Goal: Information Seeking & Learning: Understand process/instructions

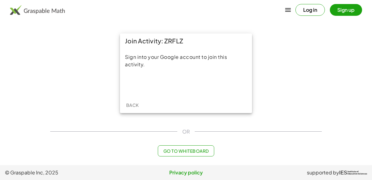
click at [188, 77] on div "Sign into your Google account to join this activity." at bounding box center [186, 72] width 132 height 49
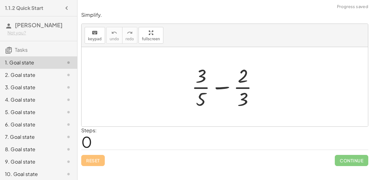
click at [211, 96] on div at bounding box center [228, 87] width 78 height 48
click at [221, 87] on div at bounding box center [228, 87] width 78 height 48
click at [248, 79] on div at bounding box center [228, 87] width 78 height 48
click at [244, 84] on div at bounding box center [228, 87] width 78 height 48
click at [207, 75] on div at bounding box center [228, 87] width 78 height 48
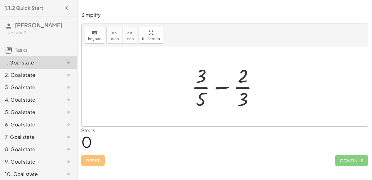
click at [203, 79] on div at bounding box center [228, 87] width 78 height 48
click at [203, 80] on div at bounding box center [228, 87] width 78 height 48
click at [201, 98] on div at bounding box center [228, 87] width 78 height 48
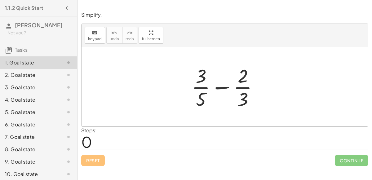
click at [205, 90] on div at bounding box center [228, 87] width 78 height 48
click at [196, 77] on div at bounding box center [228, 87] width 78 height 48
click at [226, 97] on div at bounding box center [228, 87] width 78 height 48
click at [222, 98] on div at bounding box center [228, 87] width 78 height 48
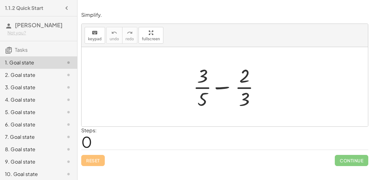
click at [222, 98] on div at bounding box center [228, 87] width 78 height 48
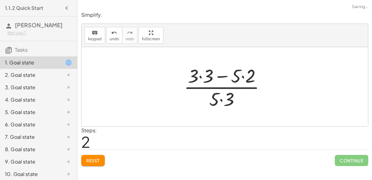
click at [217, 90] on div at bounding box center [227, 87] width 93 height 48
click at [210, 104] on div at bounding box center [227, 87] width 93 height 48
click at [194, 67] on div at bounding box center [227, 87] width 93 height 48
click at [197, 70] on div at bounding box center [227, 87] width 93 height 48
click at [241, 75] on div at bounding box center [227, 87] width 93 height 48
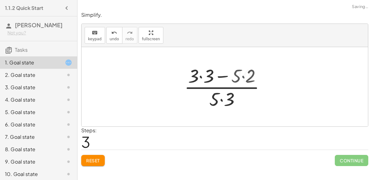
click at [241, 75] on div at bounding box center [228, 87] width 84 height 48
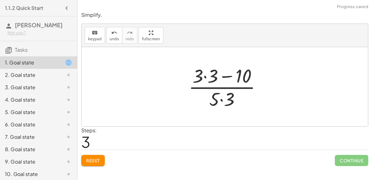
click at [211, 73] on div at bounding box center [228, 87] width 84 height 48
click at [211, 73] on div at bounding box center [227, 87] width 67 height 48
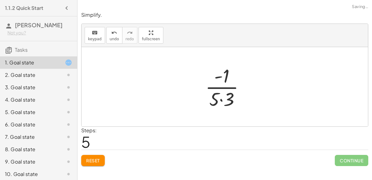
click at [218, 99] on div at bounding box center [227, 87] width 50 height 48
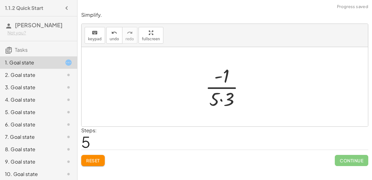
click at [218, 99] on div at bounding box center [227, 87] width 50 height 48
click at [221, 101] on div at bounding box center [227, 87] width 50 height 48
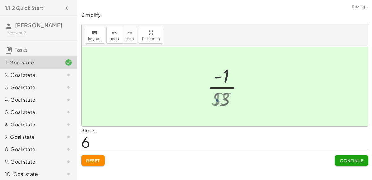
click at [221, 101] on div at bounding box center [228, 87] width 42 height 48
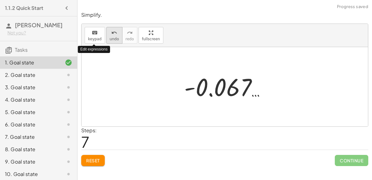
click at [110, 37] on span "undo" at bounding box center [114, 39] width 9 height 4
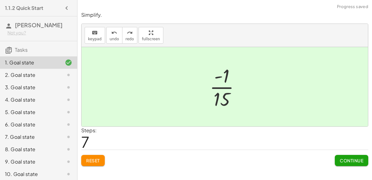
click at [218, 108] on div at bounding box center [228, 87] width 42 height 48
click at [346, 156] on button "Continue" at bounding box center [352, 160] width 34 height 11
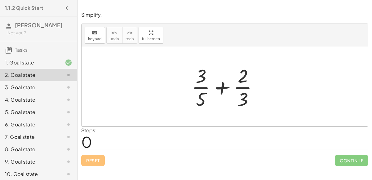
click at [202, 83] on div at bounding box center [228, 87] width 78 height 48
click at [243, 87] on div at bounding box center [228, 87] width 78 height 48
click at [222, 98] on div at bounding box center [228, 87] width 78 height 48
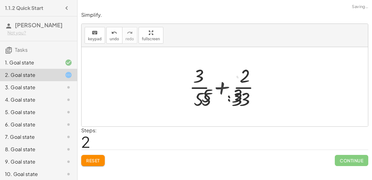
click at [222, 98] on div at bounding box center [227, 87] width 93 height 48
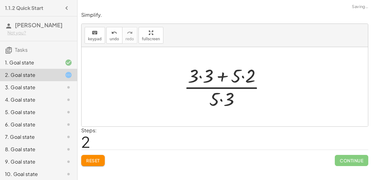
click at [222, 98] on div at bounding box center [227, 87] width 93 height 48
click at [206, 81] on div at bounding box center [227, 87] width 93 height 48
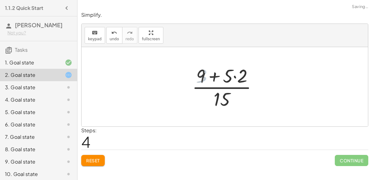
click at [232, 80] on div at bounding box center [227, 87] width 76 height 48
click at [230, 81] on div at bounding box center [227, 87] width 76 height 48
click at [231, 79] on div at bounding box center [227, 87] width 76 height 48
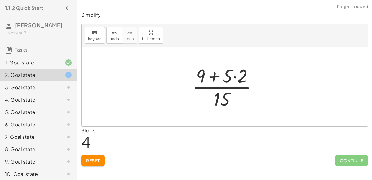
click at [231, 79] on div at bounding box center [227, 87] width 76 height 48
click at [232, 78] on div at bounding box center [227, 87] width 76 height 48
click at [239, 74] on div at bounding box center [227, 87] width 76 height 48
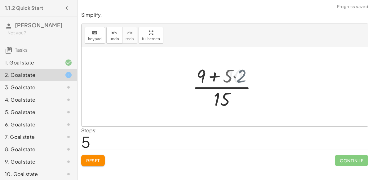
click at [239, 74] on div at bounding box center [227, 87] width 67 height 48
click at [222, 76] on div at bounding box center [227, 87] width 67 height 48
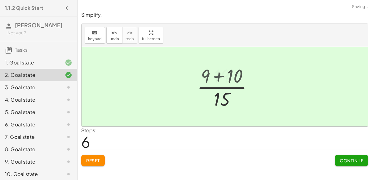
click at [222, 76] on div at bounding box center [228, 87] width 42 height 48
click at [336, 161] on button "Continue" at bounding box center [352, 160] width 34 height 11
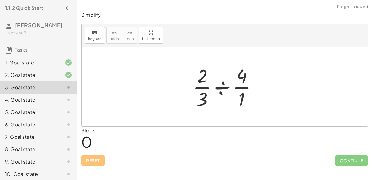
click at [196, 94] on div at bounding box center [227, 87] width 75 height 48
click at [216, 87] on div at bounding box center [227, 87] width 75 height 48
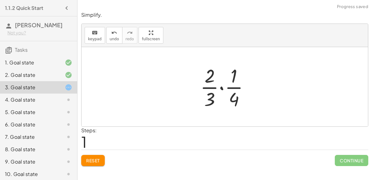
click at [216, 87] on div at bounding box center [227, 87] width 60 height 48
click at [225, 95] on div at bounding box center [227, 87] width 60 height 48
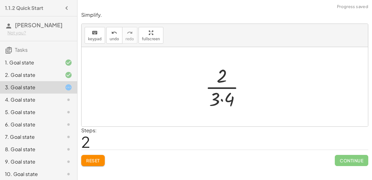
click at [223, 96] on div at bounding box center [227, 87] width 51 height 48
click at [231, 84] on div at bounding box center [228, 87] width 42 height 48
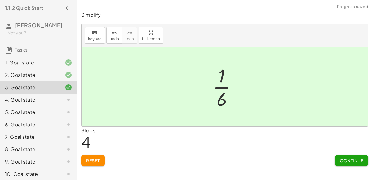
click at [344, 159] on span "Continue" at bounding box center [352, 161] width 24 height 6
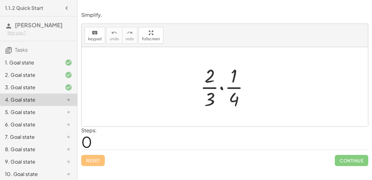
click at [233, 93] on div at bounding box center [227, 87] width 60 height 48
drag, startPoint x: 212, startPoint y: 98, endPoint x: 239, endPoint y: 100, distance: 26.7
click at [239, 100] on div at bounding box center [227, 87] width 60 height 48
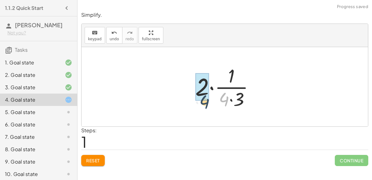
drag, startPoint x: 221, startPoint y: 97, endPoint x: 200, endPoint y: 98, distance: 20.5
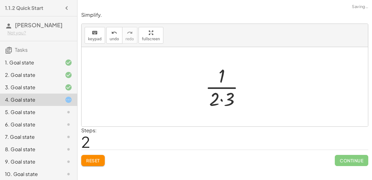
click at [214, 97] on div at bounding box center [227, 87] width 50 height 48
click at [222, 96] on div at bounding box center [227, 87] width 50 height 48
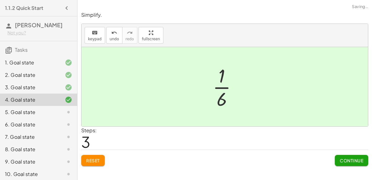
click at [342, 159] on span "Continue" at bounding box center [352, 161] width 24 height 6
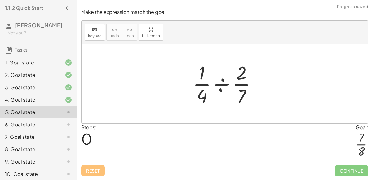
click at [196, 82] on div at bounding box center [227, 84] width 75 height 48
click at [223, 86] on div at bounding box center [227, 84] width 75 height 48
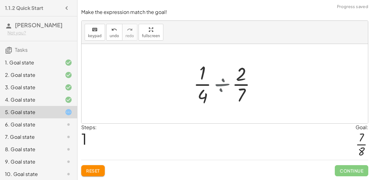
click at [223, 86] on div at bounding box center [228, 84] width 60 height 48
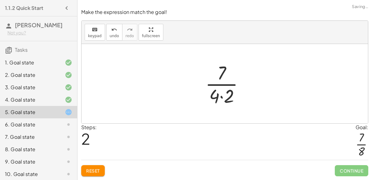
click at [222, 87] on div at bounding box center [227, 84] width 50 height 48
click at [221, 94] on div at bounding box center [227, 84] width 50 height 48
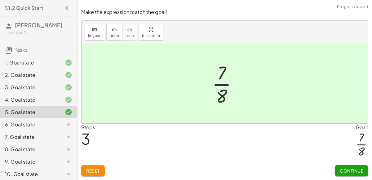
click at [342, 165] on button "Continue" at bounding box center [352, 170] width 34 height 11
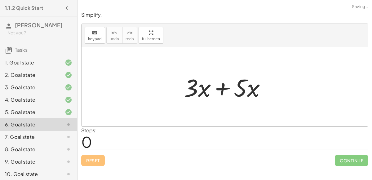
click at [229, 91] on div at bounding box center [227, 87] width 93 height 32
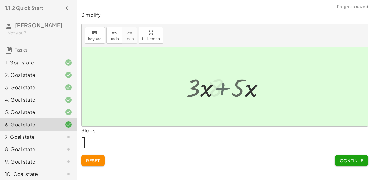
click at [229, 91] on div at bounding box center [227, 87] width 45 height 32
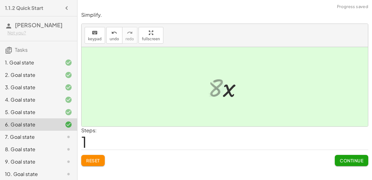
click at [229, 91] on div at bounding box center [227, 87] width 45 height 32
click at [351, 159] on span "Continue" at bounding box center [352, 161] width 24 height 6
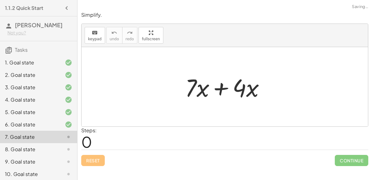
click at [237, 109] on div at bounding box center [225, 86] width 287 height 79
click at [226, 89] on div at bounding box center [227, 87] width 91 height 32
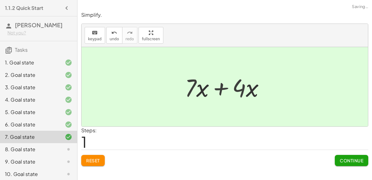
click at [226, 89] on div at bounding box center [227, 87] width 47 height 32
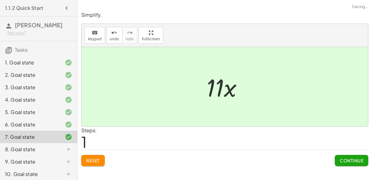
click at [344, 155] on button "Continue" at bounding box center [352, 160] width 34 height 11
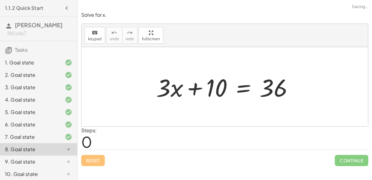
click at [196, 87] on div at bounding box center [227, 87] width 148 height 32
click at [229, 86] on div at bounding box center [227, 87] width 148 height 32
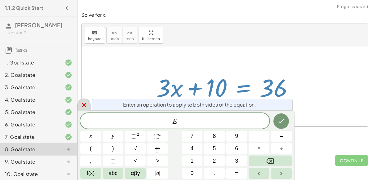
click at [85, 102] on icon at bounding box center [83, 104] width 7 height 7
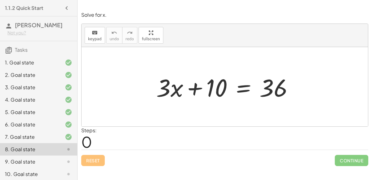
click at [218, 89] on div at bounding box center [227, 87] width 148 height 32
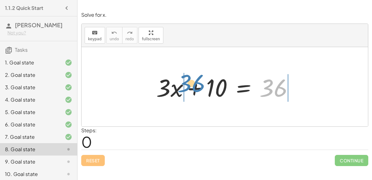
drag, startPoint x: 284, startPoint y: 89, endPoint x: 200, endPoint y: 84, distance: 84.2
click at [200, 84] on div at bounding box center [227, 87] width 148 height 32
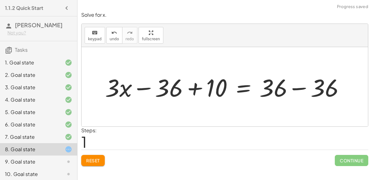
click at [195, 89] on div at bounding box center [227, 87] width 251 height 32
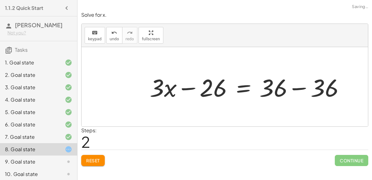
click at [220, 91] on div at bounding box center [250, 87] width 206 height 32
click at [300, 92] on div at bounding box center [250, 87] width 206 height 32
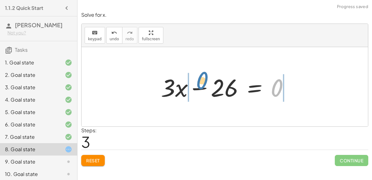
drag, startPoint x: 271, startPoint y: 85, endPoint x: 201, endPoint y: 79, distance: 71.0
click at [201, 79] on div at bounding box center [227, 87] width 139 height 32
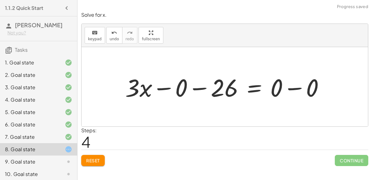
click at [214, 87] on div at bounding box center [227, 87] width 210 height 32
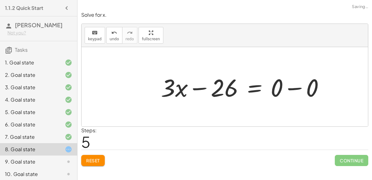
click at [287, 91] on div at bounding box center [245, 87] width 175 height 32
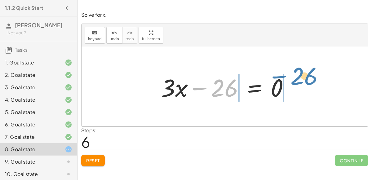
drag, startPoint x: 217, startPoint y: 92, endPoint x: 298, endPoint y: 82, distance: 82.1
click at [298, 82] on div "+ · 3 · x + 10 = 36 + · 3 · x − 36 + 10 = + 36 − 36 + · 3 · x − 26 = + 36 − 36 …" at bounding box center [225, 86] width 287 height 79
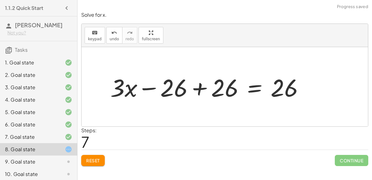
click at [262, 90] on div at bounding box center [209, 87] width 205 height 32
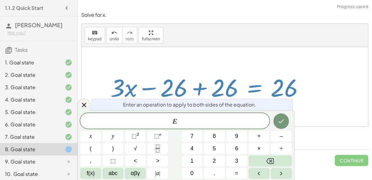
click at [203, 86] on div at bounding box center [209, 87] width 205 height 32
click at [85, 105] on icon at bounding box center [83, 104] width 7 height 7
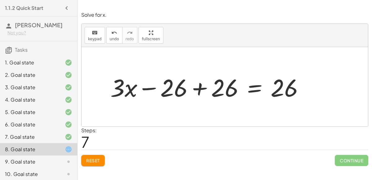
click at [203, 85] on div at bounding box center [209, 87] width 205 height 32
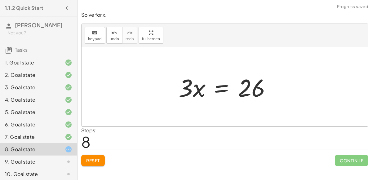
click at [244, 89] on div at bounding box center [228, 87] width 104 height 32
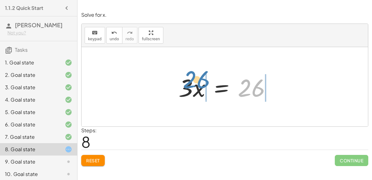
drag, startPoint x: 259, startPoint y: 91, endPoint x: 221, endPoint y: 87, distance: 38.4
click at [221, 87] on div at bounding box center [228, 87] width 104 height 32
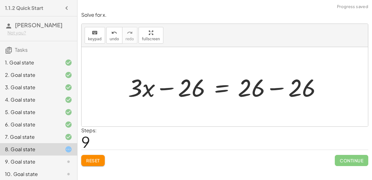
click at [184, 95] on div at bounding box center [227, 87] width 205 height 32
click at [304, 84] on div at bounding box center [227, 87] width 205 height 32
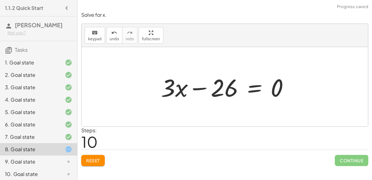
click at [103, 39] on div "keyboard keypad undo [PERSON_NAME] redo fullscreen" at bounding box center [225, 35] width 287 height 23
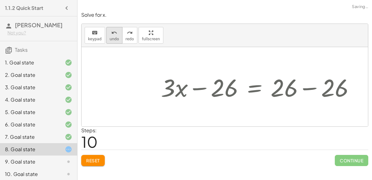
click at [106, 38] on button "undo undo" at bounding box center [114, 35] width 16 height 17
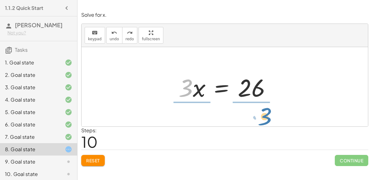
drag, startPoint x: 187, startPoint y: 88, endPoint x: 265, endPoint y: 116, distance: 82.5
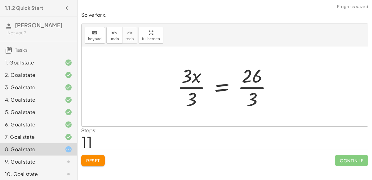
click at [248, 95] on div at bounding box center [227, 87] width 106 height 48
click at [249, 83] on div at bounding box center [227, 87] width 106 height 48
click at [249, 83] on div at bounding box center [247, 87] width 146 height 48
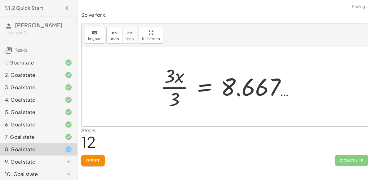
click at [202, 92] on div at bounding box center [230, 87] width 146 height 48
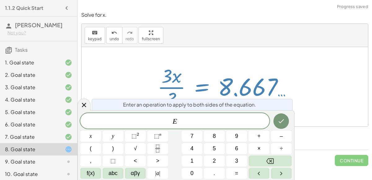
click at [246, 80] on div at bounding box center [227, 87] width 146 height 48
click at [82, 105] on icon at bounding box center [83, 104] width 7 height 7
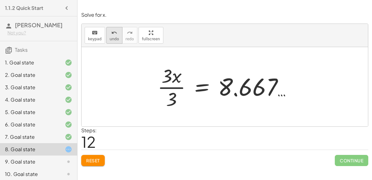
click at [110, 37] on span "undo" at bounding box center [114, 39] width 9 height 4
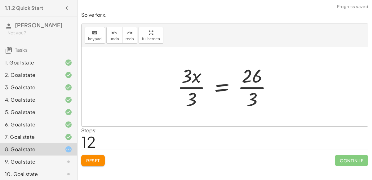
click at [190, 86] on div at bounding box center [227, 87] width 106 height 48
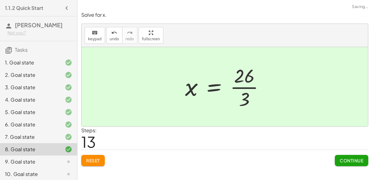
click at [249, 92] on div at bounding box center [227, 87] width 91 height 48
click at [347, 158] on span "Continue" at bounding box center [352, 161] width 24 height 6
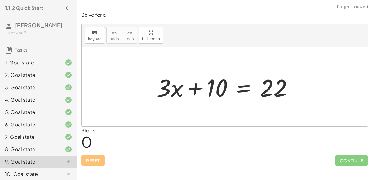
click at [180, 76] on div at bounding box center [228, 87] width 148 height 32
click at [221, 106] on div at bounding box center [225, 86] width 287 height 79
click at [219, 84] on div at bounding box center [228, 87] width 148 height 32
click at [260, 83] on div at bounding box center [228, 87] width 148 height 32
click at [180, 86] on div at bounding box center [228, 87] width 148 height 32
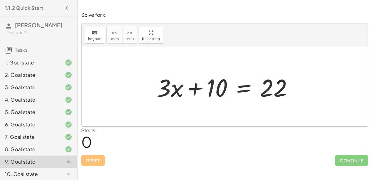
click at [243, 87] on div at bounding box center [228, 87] width 148 height 32
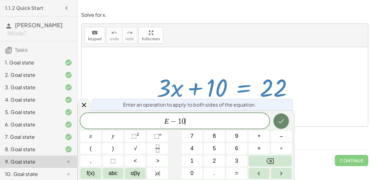
click at [281, 124] on icon "Done" at bounding box center [281, 121] width 7 height 7
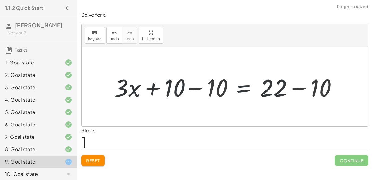
click at [188, 88] on div at bounding box center [228, 87] width 236 height 32
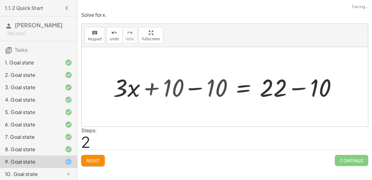
click at [188, 88] on div at bounding box center [225, 86] width 287 height 79
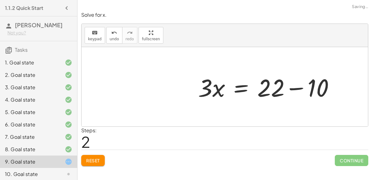
click at [288, 88] on div at bounding box center [269, 87] width 148 height 32
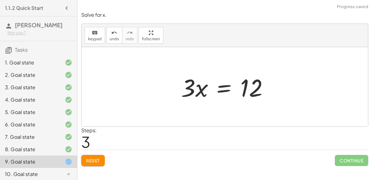
click at [229, 92] on div at bounding box center [227, 87] width 98 height 32
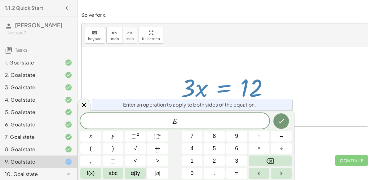
click at [92, 105] on div "Enter an operation to apply to both sides of the equation." at bounding box center [192, 104] width 201 height 11
click at [88, 106] on div at bounding box center [84, 105] width 13 height 12
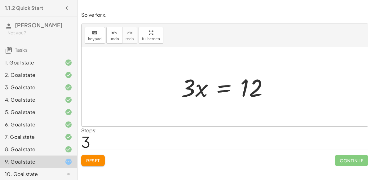
click at [202, 88] on div at bounding box center [227, 87] width 98 height 32
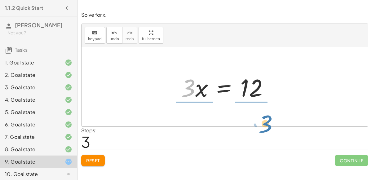
drag, startPoint x: 188, startPoint y: 90, endPoint x: 264, endPoint y: 125, distance: 83.6
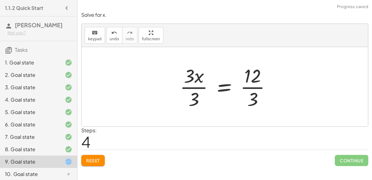
click at [194, 90] on div at bounding box center [228, 87] width 102 height 48
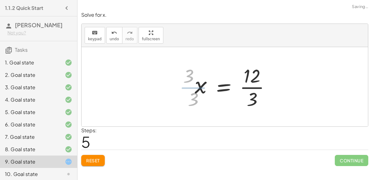
click at [250, 84] on div at bounding box center [235, 87] width 87 height 48
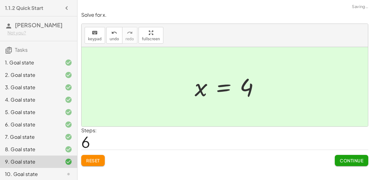
click at [339, 155] on button "Continue" at bounding box center [352, 160] width 34 height 11
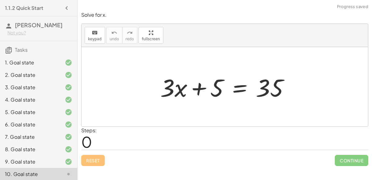
click at [203, 91] on div at bounding box center [227, 87] width 140 height 32
click at [235, 89] on div at bounding box center [227, 87] width 140 height 32
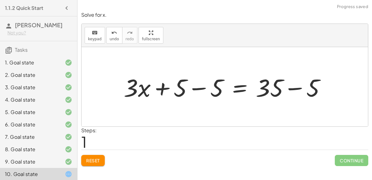
click at [197, 91] on div at bounding box center [227, 87] width 213 height 32
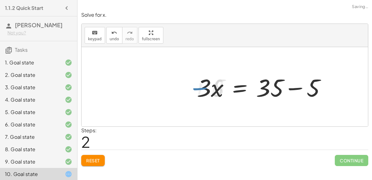
click at [285, 90] on div at bounding box center [264, 87] width 140 height 32
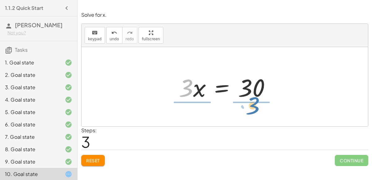
drag, startPoint x: 185, startPoint y: 88, endPoint x: 251, endPoint y: 106, distance: 69.0
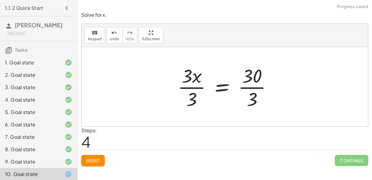
click at [186, 85] on div at bounding box center [227, 87] width 105 height 48
click at [249, 94] on div at bounding box center [235, 87] width 90 height 48
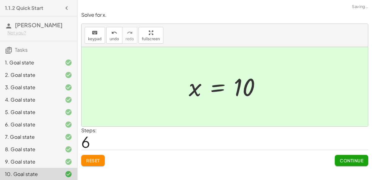
click at [354, 158] on span "Continue" at bounding box center [352, 161] width 24 height 6
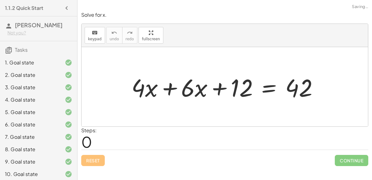
click at [169, 95] on div at bounding box center [227, 87] width 198 height 32
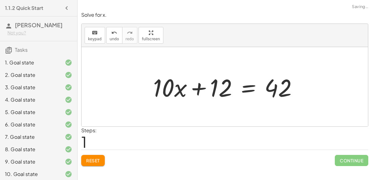
click at [225, 92] on div at bounding box center [228, 87] width 156 height 32
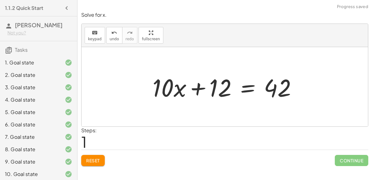
click at [283, 93] on div at bounding box center [228, 87] width 156 height 32
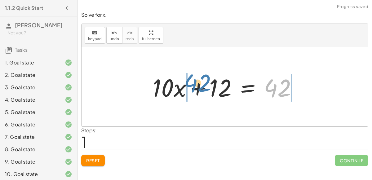
drag, startPoint x: 283, startPoint y: 93, endPoint x: 203, endPoint y: 88, distance: 79.9
click at [203, 88] on div at bounding box center [228, 87] width 156 height 32
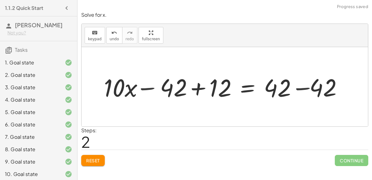
click at [210, 92] on div at bounding box center [227, 87] width 257 height 32
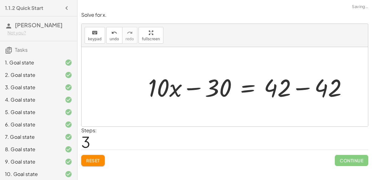
click at [285, 90] on div at bounding box center [250, 87] width 211 height 32
click at [312, 86] on div at bounding box center [250, 87] width 211 height 32
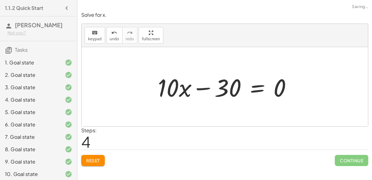
click at [207, 87] on div at bounding box center [227, 87] width 145 height 32
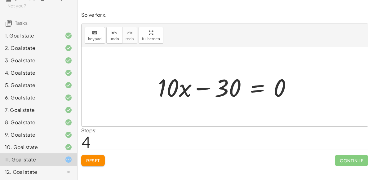
click at [259, 91] on div at bounding box center [227, 87] width 145 height 32
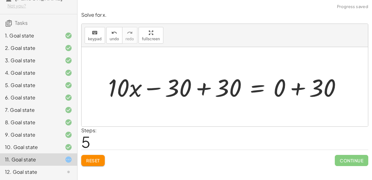
click at [182, 84] on div at bounding box center [227, 87] width 245 height 32
click at [193, 92] on div at bounding box center [227, 87] width 245 height 32
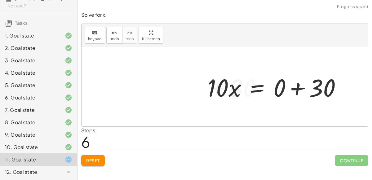
click at [308, 86] on div at bounding box center [276, 87] width 145 height 32
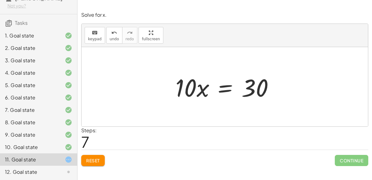
click at [219, 87] on div at bounding box center [227, 87] width 110 height 32
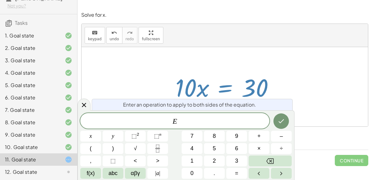
click at [185, 82] on div at bounding box center [227, 87] width 110 height 32
click at [82, 98] on div at bounding box center [225, 86] width 287 height 79
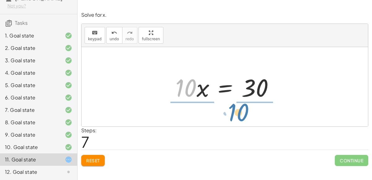
drag, startPoint x: 186, startPoint y: 88, endPoint x: 243, endPoint y: 113, distance: 61.7
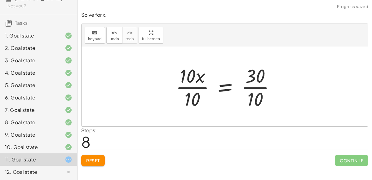
click at [198, 90] on div at bounding box center [228, 87] width 111 height 48
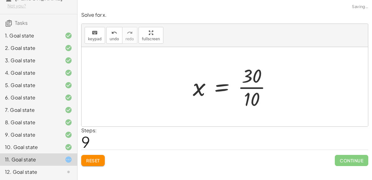
click at [238, 90] on div at bounding box center [235, 87] width 90 height 48
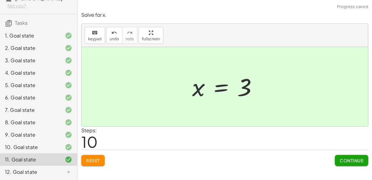
click at [359, 162] on span "Continue" at bounding box center [352, 161] width 24 height 6
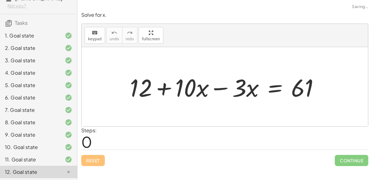
click at [181, 84] on div at bounding box center [227, 87] width 201 height 32
click at [174, 94] on div at bounding box center [227, 87] width 201 height 32
drag, startPoint x: 254, startPoint y: 88, endPoint x: 248, endPoint y: 87, distance: 6.2
click at [248, 87] on div at bounding box center [227, 87] width 201 height 32
click at [222, 83] on div at bounding box center [227, 87] width 201 height 32
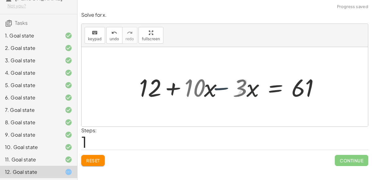
click at [222, 83] on div at bounding box center [257, 87] width 141 height 32
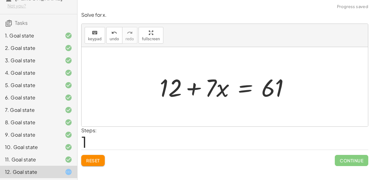
click at [263, 90] on div at bounding box center [227, 87] width 141 height 32
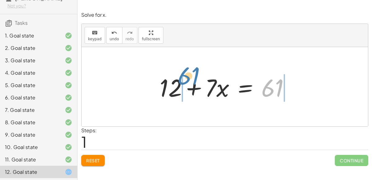
drag, startPoint x: 263, startPoint y: 90, endPoint x: 174, endPoint y: 78, distance: 89.5
click at [174, 78] on div at bounding box center [227, 87] width 141 height 32
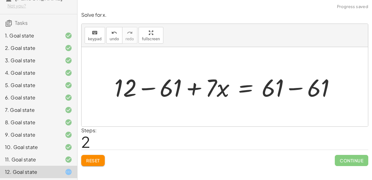
click at [165, 86] on div at bounding box center [227, 87] width 232 height 32
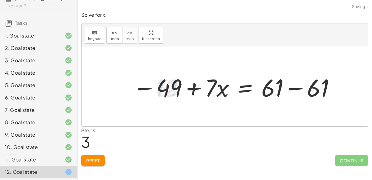
click at [301, 92] on div at bounding box center [234, 87] width 209 height 32
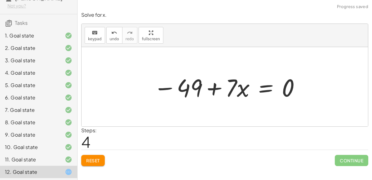
click at [266, 85] on div at bounding box center [227, 87] width 154 height 32
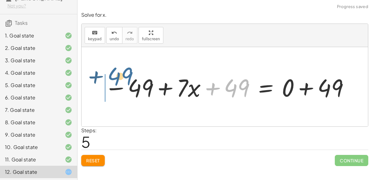
drag, startPoint x: 226, startPoint y: 86, endPoint x: 114, endPoint y: 100, distance: 112.0
click at [114, 100] on div at bounding box center [227, 87] width 252 height 32
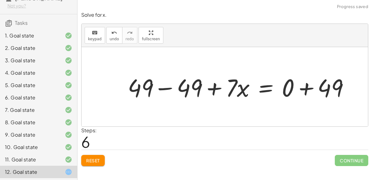
click at [159, 85] on div at bounding box center [241, 87] width 233 height 32
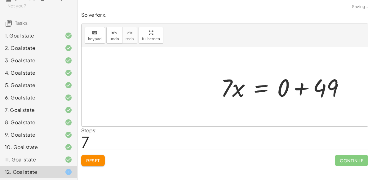
click at [326, 83] on div at bounding box center [225, 86] width 287 height 79
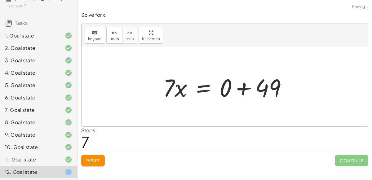
click at [236, 75] on div at bounding box center [227, 87] width 135 height 32
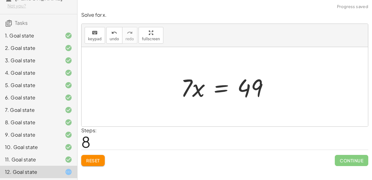
drag, startPoint x: 174, startPoint y: 94, endPoint x: 195, endPoint y: 111, distance: 26.4
click at [195, 111] on div "+ 12 + · 10 · x − · 3 · x = 61 + 12 + · 7 · x = 61 + 12 − 61 + · 7 · x = + 61 −…" at bounding box center [225, 86] width 287 height 79
drag, startPoint x: 185, startPoint y: 91, endPoint x: 242, endPoint y: 114, distance: 61.5
click at [242, 114] on div "+ 12 + · 10 · x − · 3 · x = 61 + 12 + · 7 · x = 61 + 12 − 61 + · 7 · x = + 61 −…" at bounding box center [225, 86] width 287 height 79
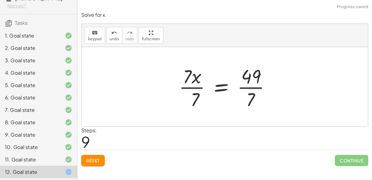
click at [250, 91] on div at bounding box center [227, 87] width 103 height 48
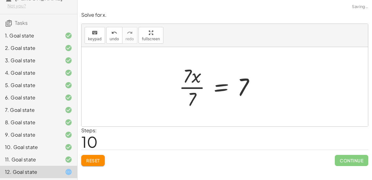
click at [200, 88] on div at bounding box center [219, 87] width 87 height 48
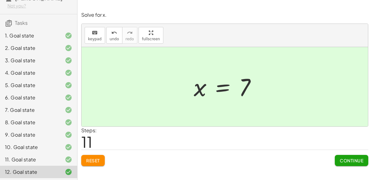
click at [355, 157] on button "Continue" at bounding box center [352, 160] width 34 height 11
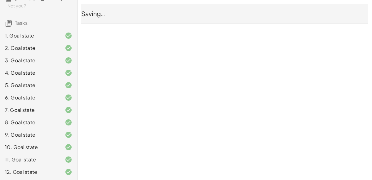
click at [0, 0] on div "1.1.2 Quick Start [PERSON_NAME] Not you? Tasks 1. Goal state 2. Goal state 3. G…" at bounding box center [0, 0] width 0 height 0
